Goal: Task Accomplishment & Management: Manage account settings

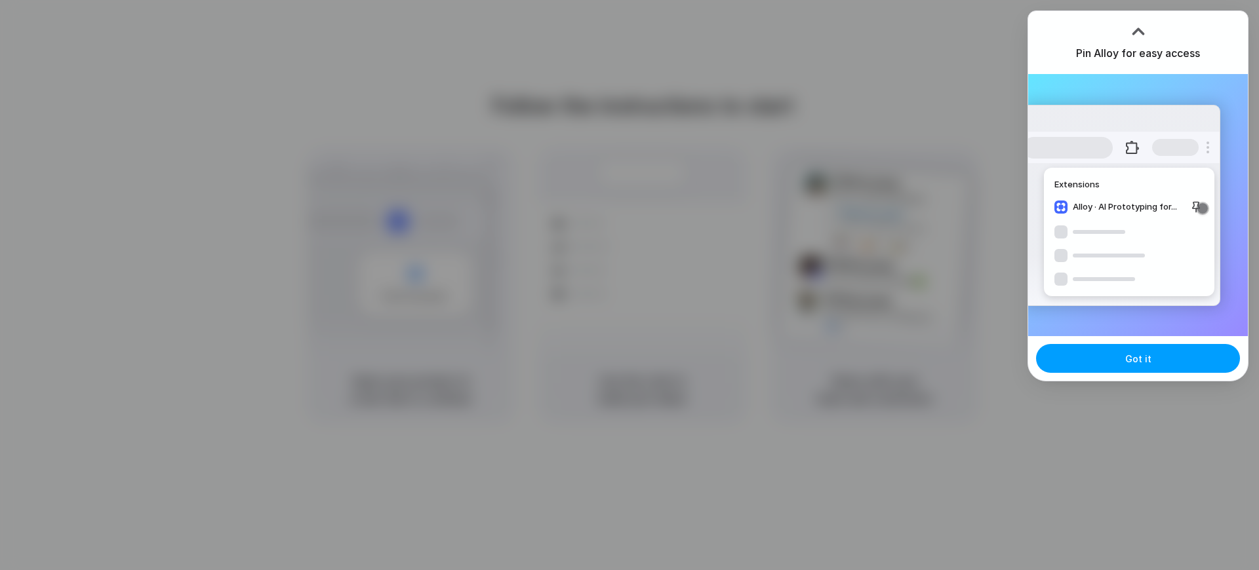
click at [1141, 366] on button "Got it" at bounding box center [1138, 358] width 204 height 29
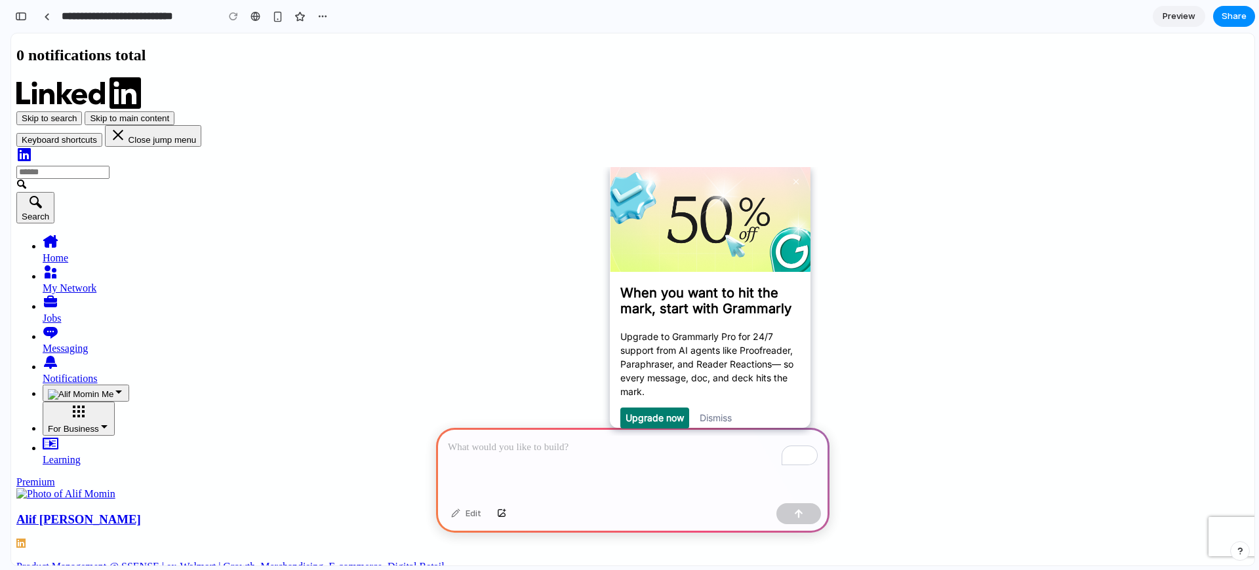
click at [56, 266] on icon "Primary Navigation" at bounding box center [51, 272] width 12 height 13
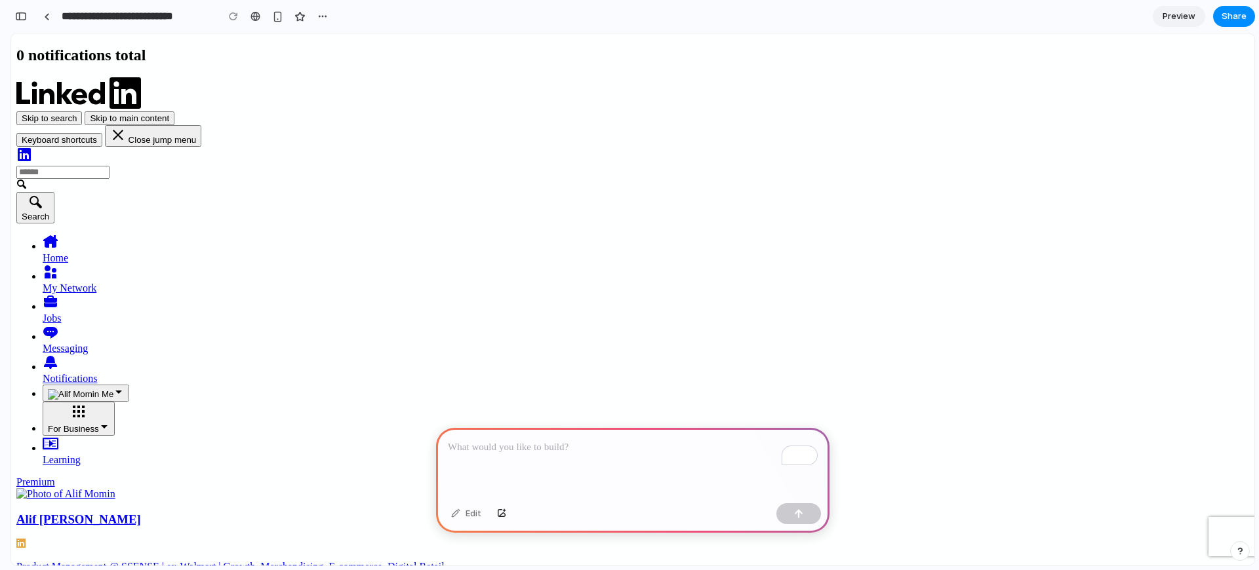
click at [109, 166] on input "Search" at bounding box center [62, 172] width 93 height 13
click at [31, 148] on icon "LinkedIn" at bounding box center [24, 154] width 13 height 13
click at [115, 488] on img "Side Bar" at bounding box center [65, 494] width 99 height 12
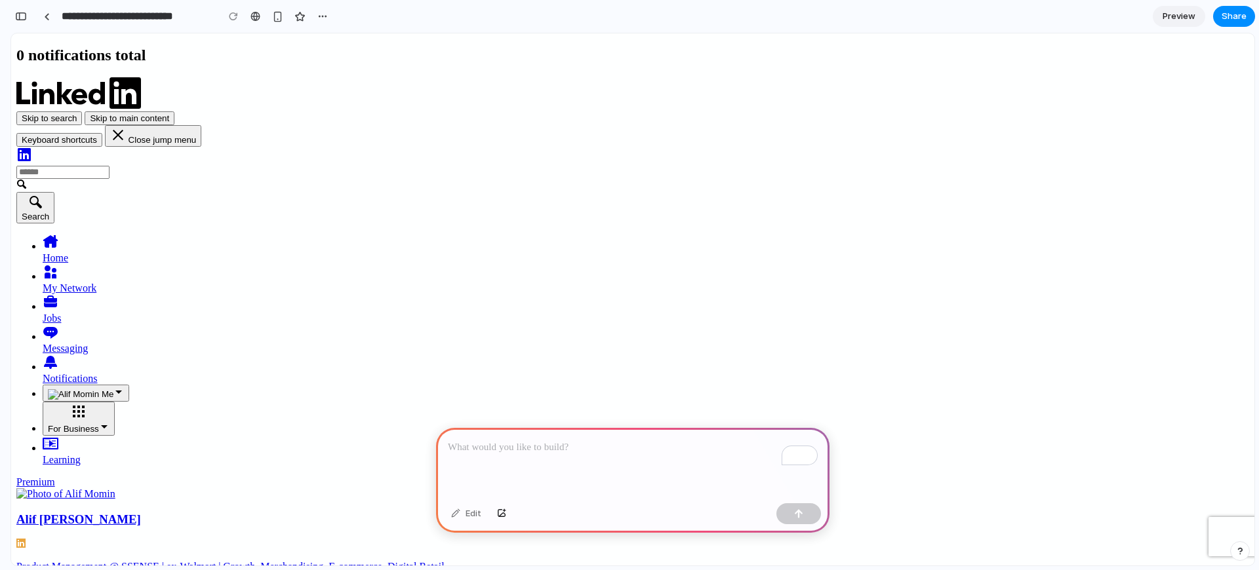
click at [573, 445] on p "To enrich screen reader interactions, please activate Accessibility in Grammarl…" at bounding box center [633, 448] width 370 height 16
click at [323, 14] on div "button" at bounding box center [322, 16] width 10 height 10
click at [333, 66] on div "Delete" at bounding box center [342, 66] width 42 height 13
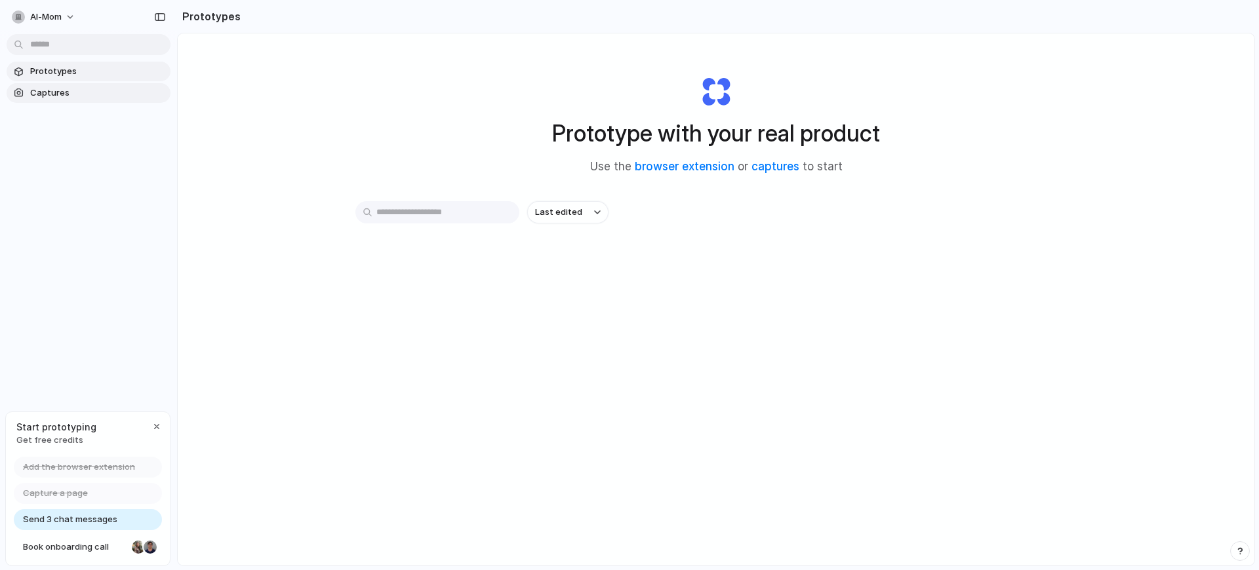
click at [66, 91] on span "Captures" at bounding box center [97, 93] width 135 height 13
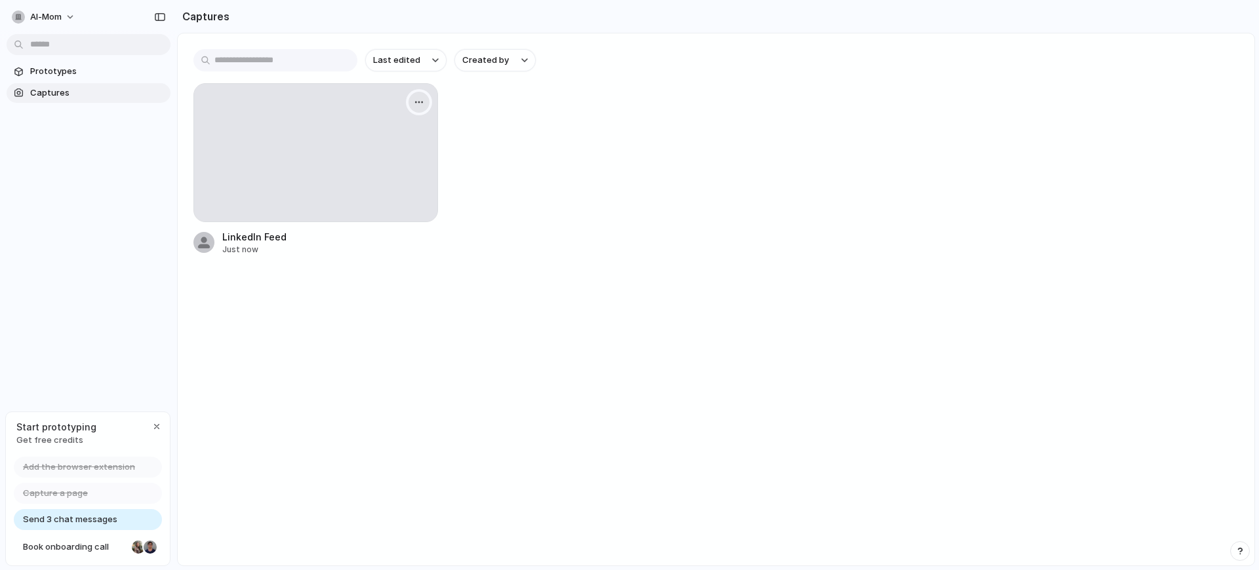
click at [416, 106] on div "button" at bounding box center [419, 102] width 10 height 10
click at [380, 210] on li "Delete" at bounding box center [375, 215] width 103 height 21
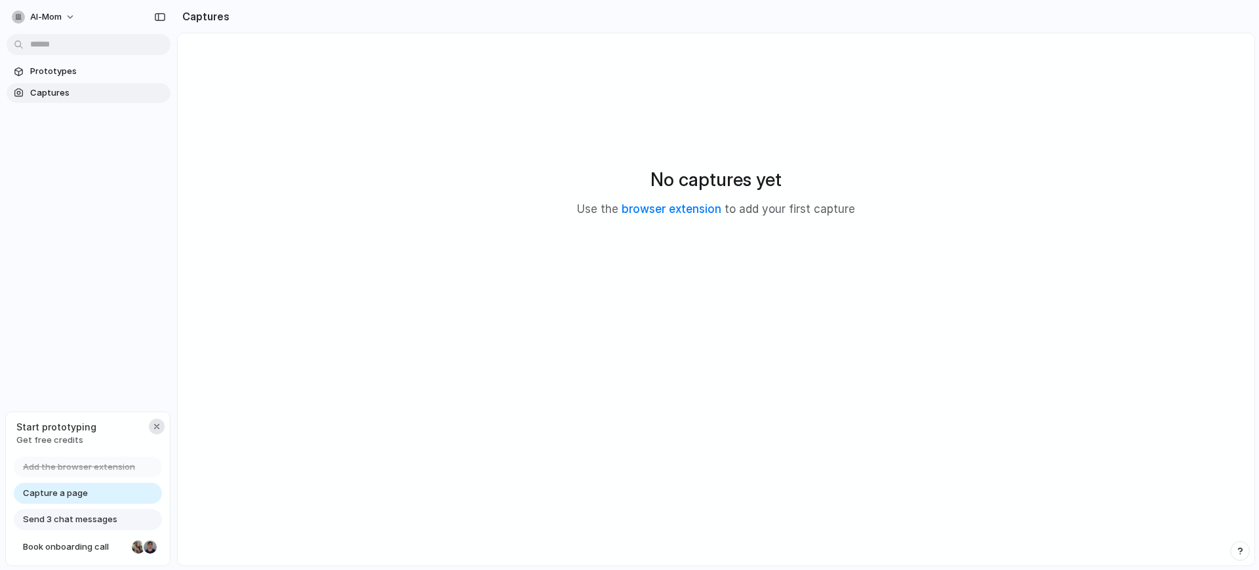
click at [156, 430] on div "button" at bounding box center [156, 427] width 10 height 10
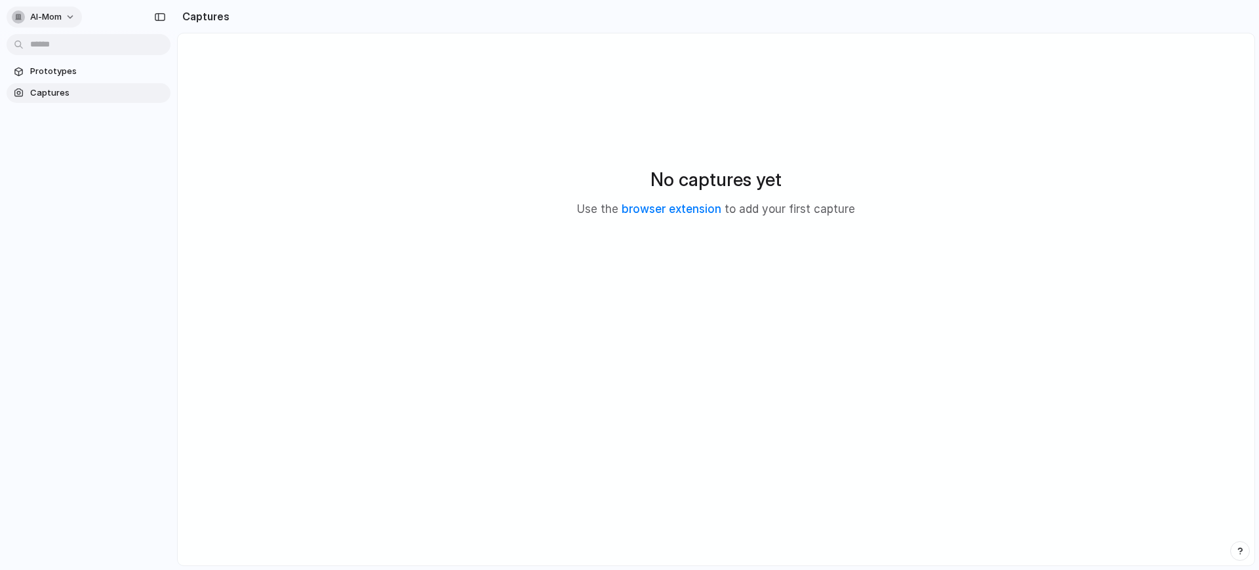
click at [48, 19] on span "al-mom" at bounding box center [45, 16] width 31 height 13
